Goal: Task Accomplishment & Management: Complete application form

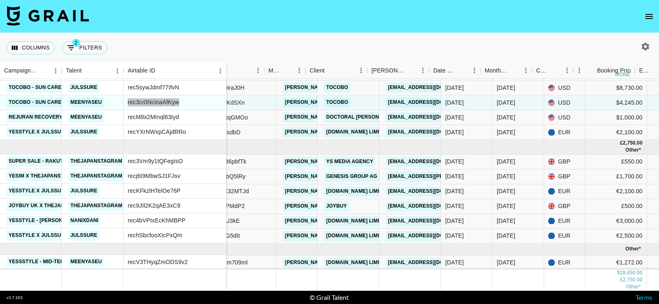
scroll to position [157, 142]
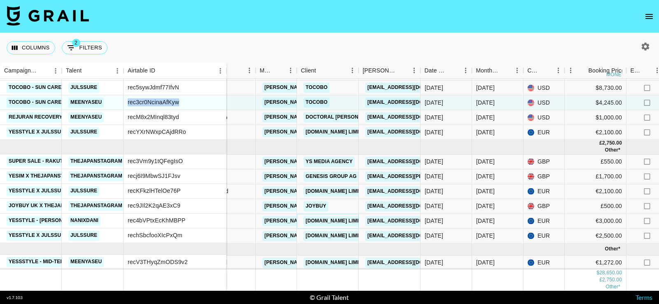
click at [324, 223] on link "YESSTYLE.COM LIMITED" at bounding box center [337, 221] width 67 height 10
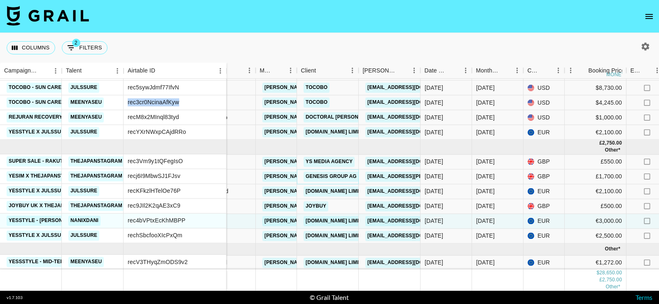
click at [336, 174] on link "Genesis Group AG" at bounding box center [331, 176] width 55 height 10
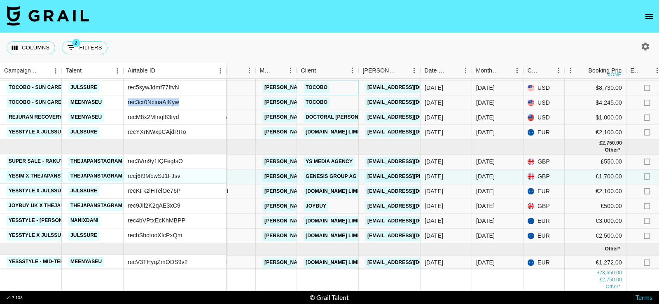
click at [320, 89] on link "TOCOBO" at bounding box center [317, 88] width 26 height 10
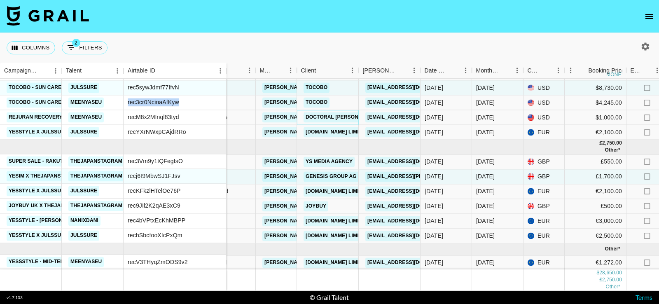
click at [321, 118] on link "Doctoral [PERSON_NAME]" at bounding box center [342, 117] width 76 height 10
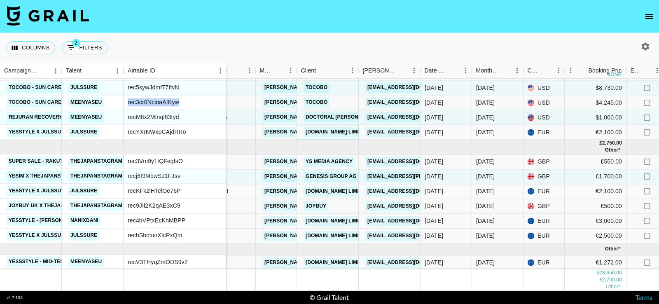
click at [321, 132] on link "[DOMAIN_NAME] LIMITED" at bounding box center [337, 132] width 67 height 10
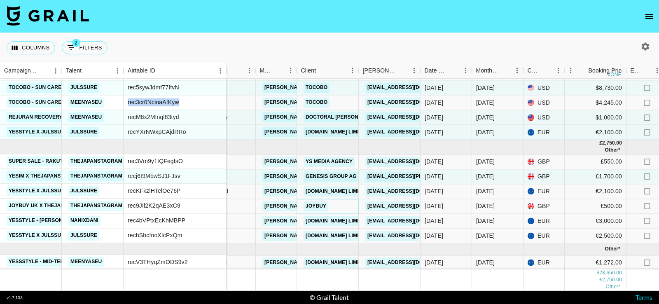
click at [321, 207] on link "JOYBUY" at bounding box center [316, 206] width 25 height 10
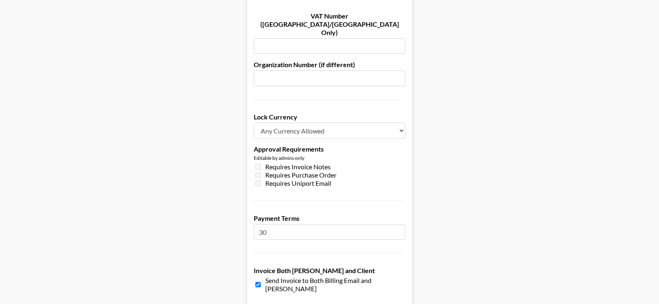
scroll to position [638, 0]
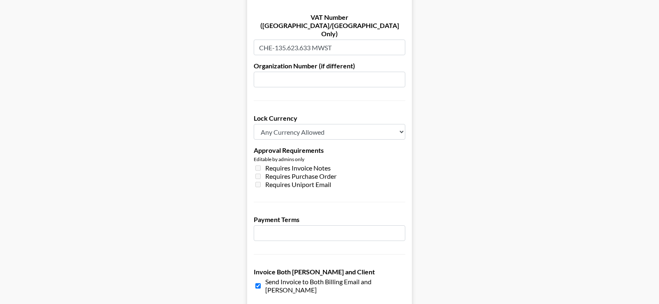
scroll to position [584, 0]
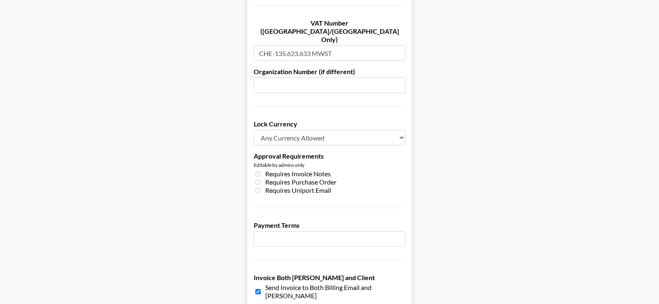
click at [358, 231] on input "number" at bounding box center [330, 239] width 152 height 16
type input "5"
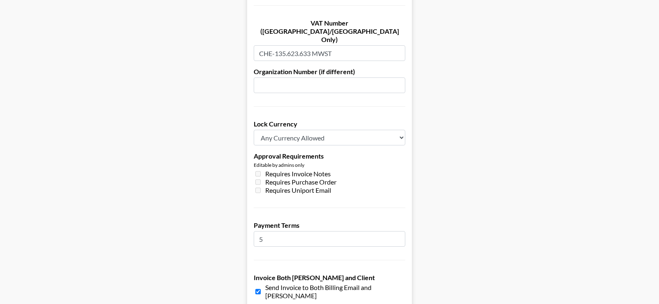
scroll to position [0, 0]
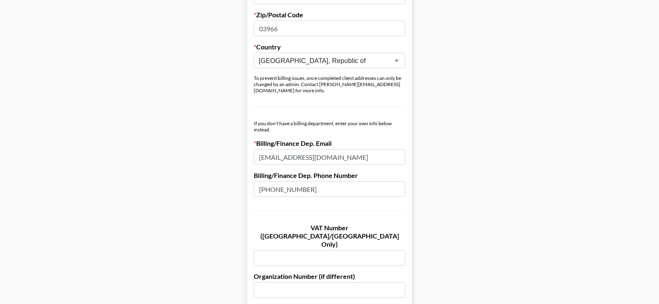
scroll to position [638, 0]
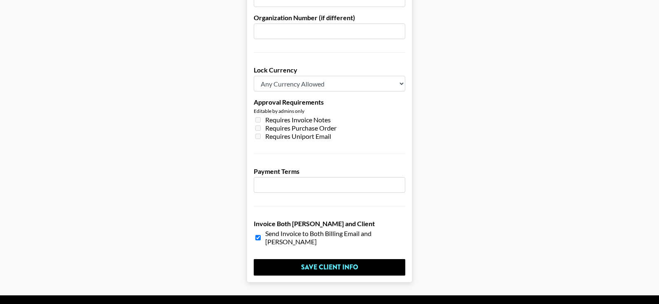
click at [315, 177] on input "number" at bounding box center [330, 185] width 152 height 16
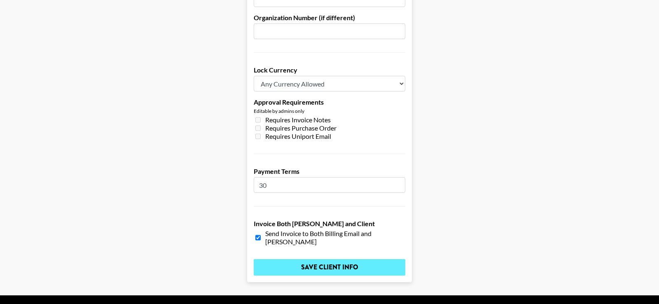
type input "30"
click at [307, 259] on input "Save Client Info" at bounding box center [330, 267] width 152 height 16
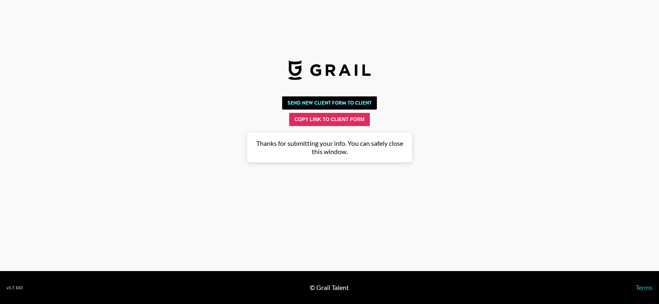
scroll to position [0, 0]
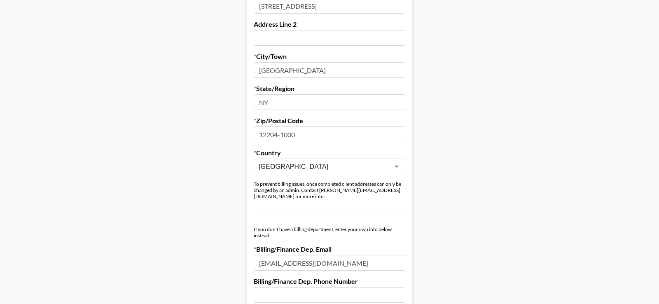
scroll to position [624, 0]
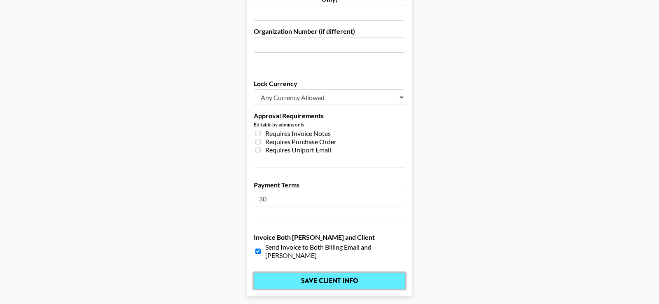
click at [312, 273] on input "Save Client Info" at bounding box center [330, 281] width 152 height 16
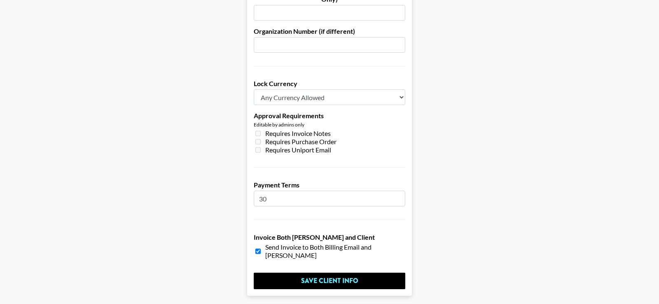
scroll to position [0, 0]
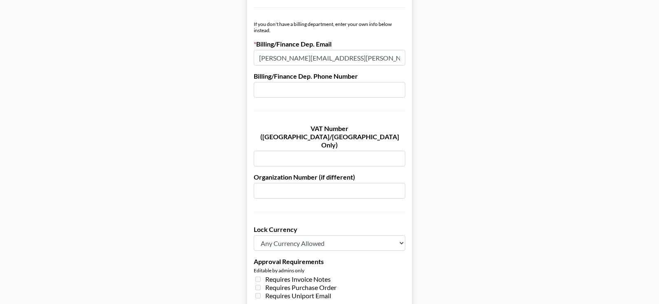
scroll to position [638, 0]
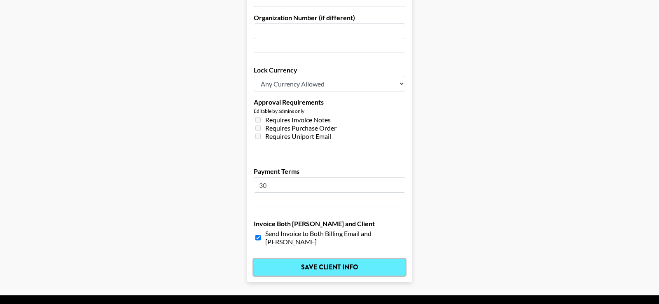
click at [311, 259] on input "Save Client Info" at bounding box center [330, 267] width 152 height 16
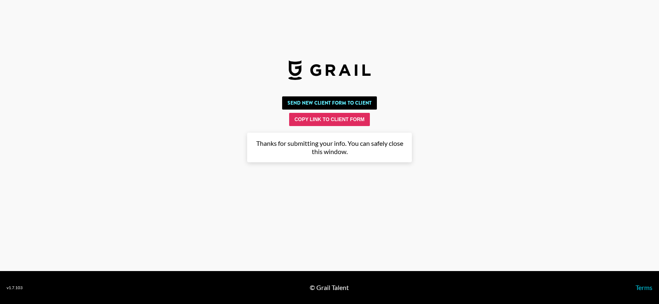
scroll to position [0, 0]
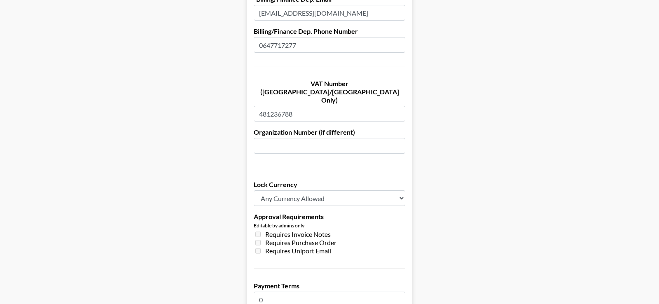
scroll to position [638, 0]
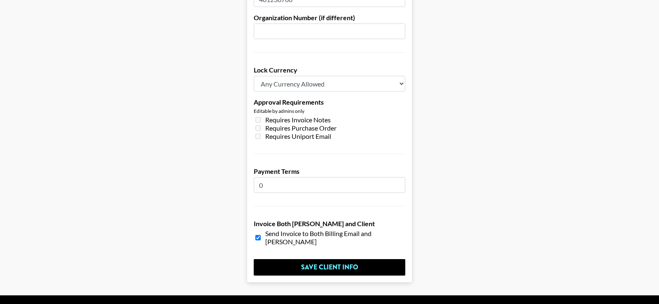
click at [297, 177] on input "0" at bounding box center [330, 185] width 152 height 16
click at [276, 177] on input "30" at bounding box center [330, 185] width 152 height 16
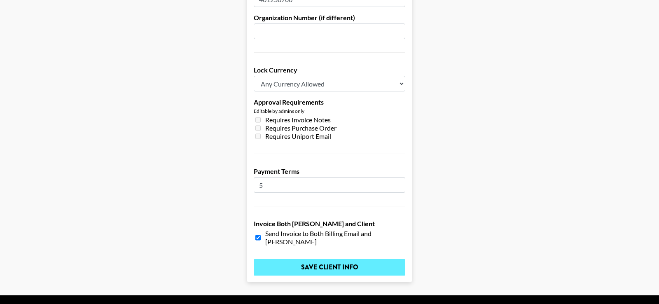
type input "5"
click at [295, 259] on input "Save Client Info" at bounding box center [330, 267] width 152 height 16
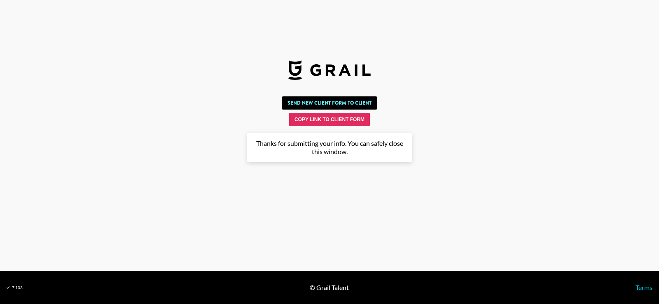
scroll to position [0, 0]
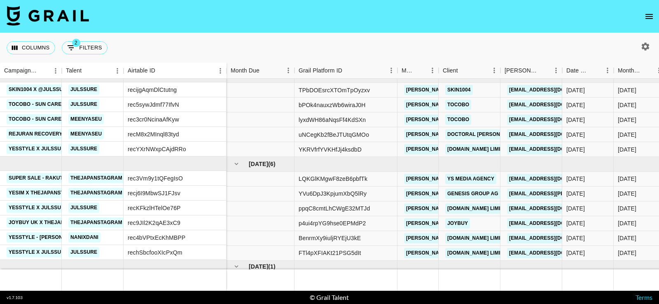
scroll to position [157, 0]
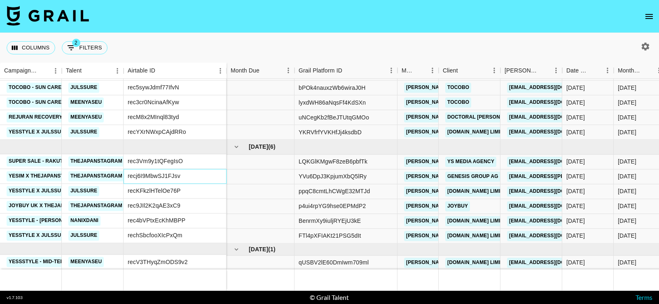
click at [155, 176] on div "recj6I9MbwSJ1FJsv" at bounding box center [154, 176] width 53 height 8
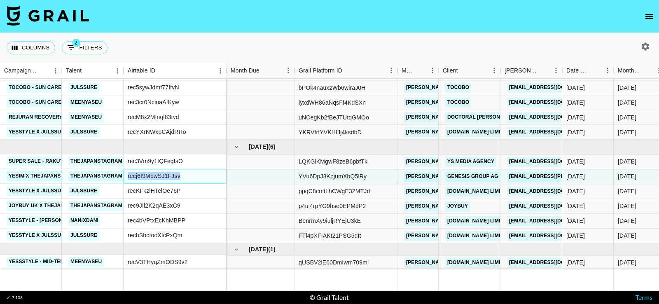
click at [155, 176] on div "recj6I9MbwSJ1FJsv" at bounding box center [154, 176] width 53 height 8
copy div "recj6I9MbwSJ1FJsv"
